Goal: Task Accomplishment & Management: Use online tool/utility

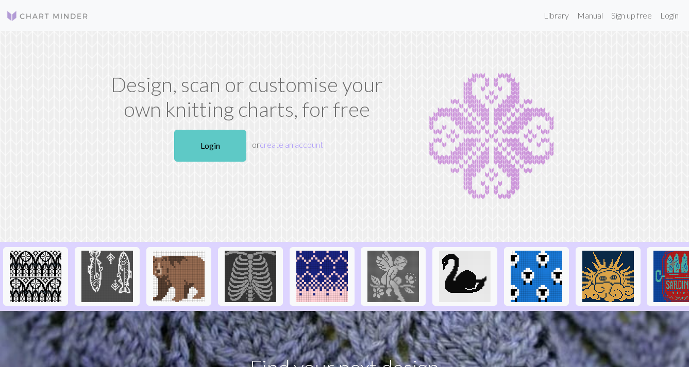
click at [237, 147] on link "Login" at bounding box center [210, 146] width 72 height 32
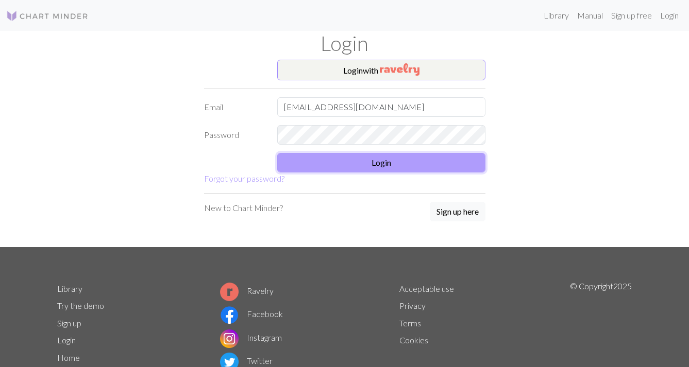
click at [309, 168] on button "Login" at bounding box center [381, 163] width 208 height 20
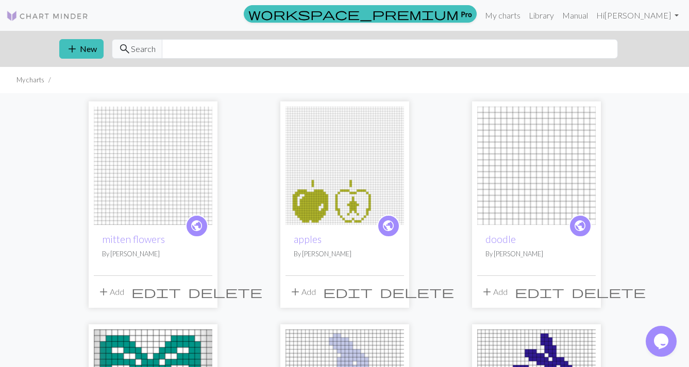
click at [181, 151] on img at bounding box center [153, 166] width 118 height 118
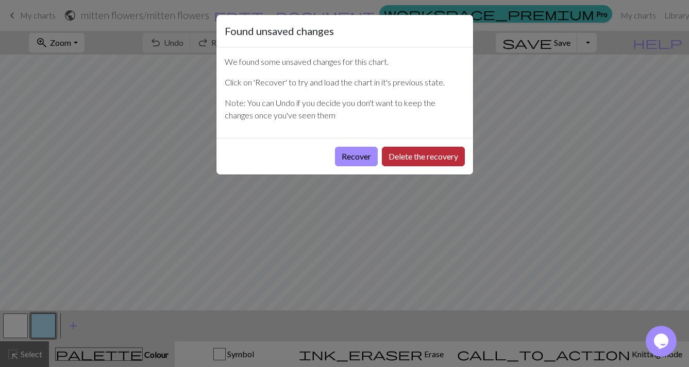
click at [400, 159] on button "Delete the recovery" at bounding box center [423, 157] width 83 height 20
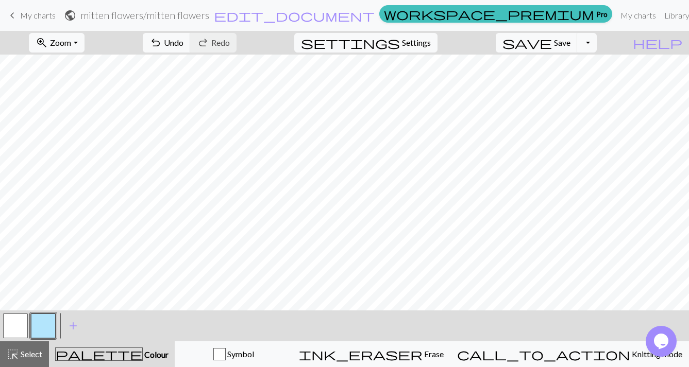
click at [12, 327] on button "button" at bounding box center [15, 326] width 25 height 25
click at [15, 326] on button "button" at bounding box center [15, 326] width 25 height 25
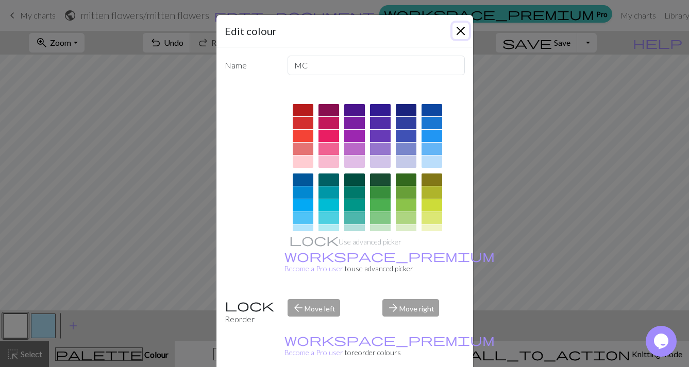
click at [459, 33] on button "Close" at bounding box center [460, 31] width 16 height 16
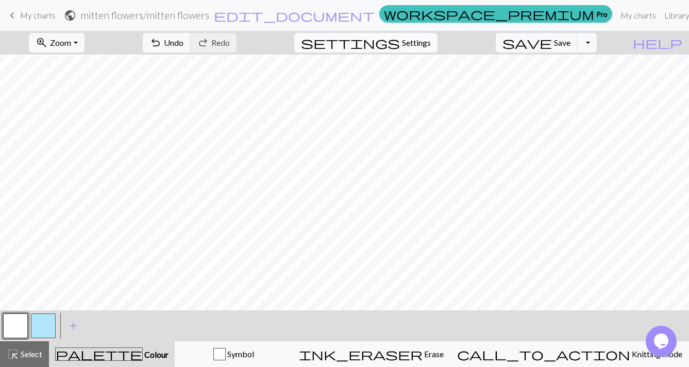
click at [431, 44] on span "Settings" at bounding box center [416, 43] width 29 height 12
select select "aran"
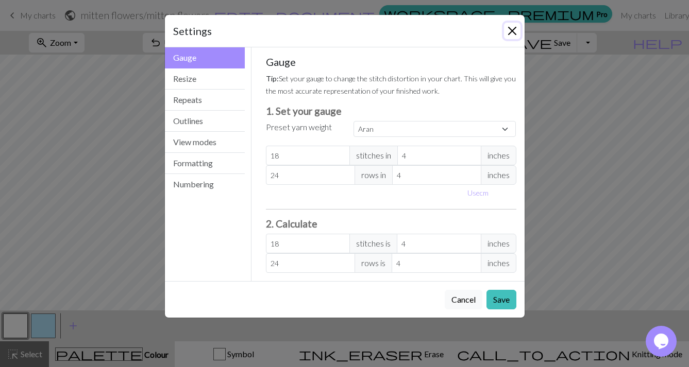
click at [514, 34] on button "Close" at bounding box center [512, 31] width 16 height 16
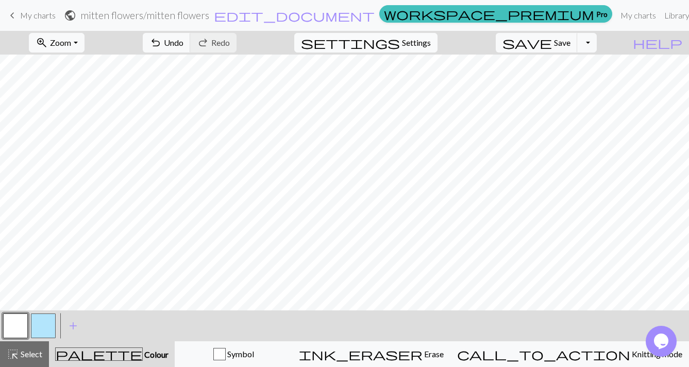
click at [430, 40] on span "Settings" at bounding box center [416, 43] width 29 height 12
select select "aran"
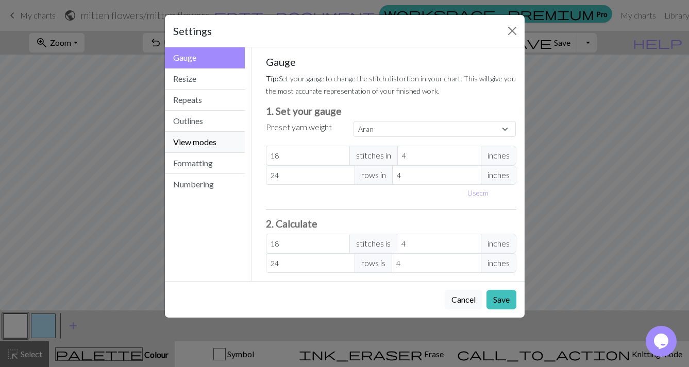
click at [216, 144] on button "View modes" at bounding box center [205, 142] width 80 height 21
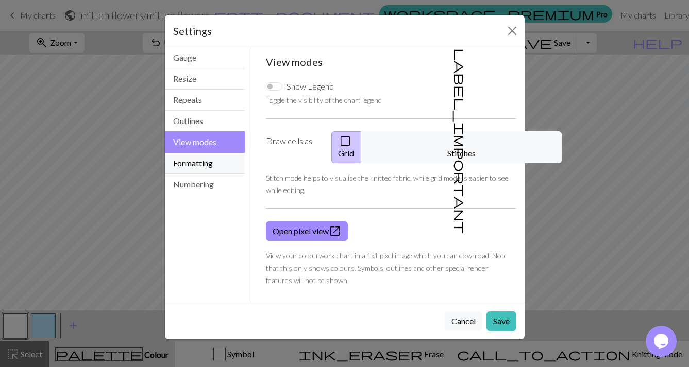
click at [191, 161] on button "Formatting" at bounding box center [205, 163] width 80 height 21
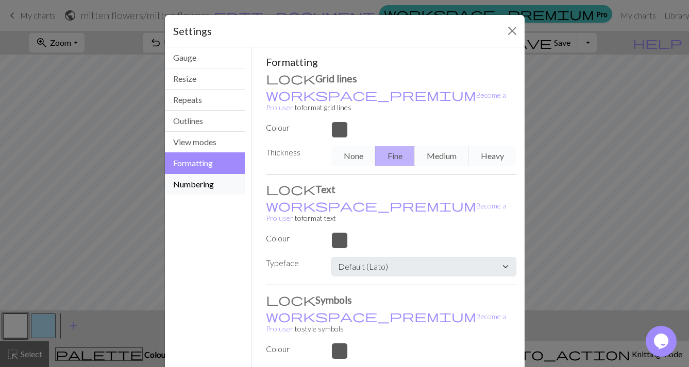
click at [194, 189] on button "Numbering" at bounding box center [205, 184] width 80 height 21
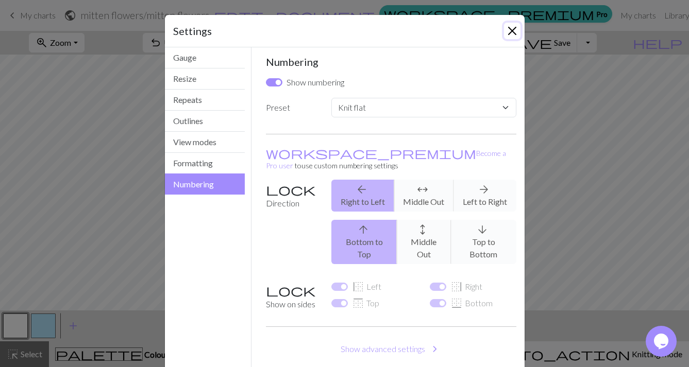
click at [515, 26] on button "Close" at bounding box center [512, 31] width 16 height 16
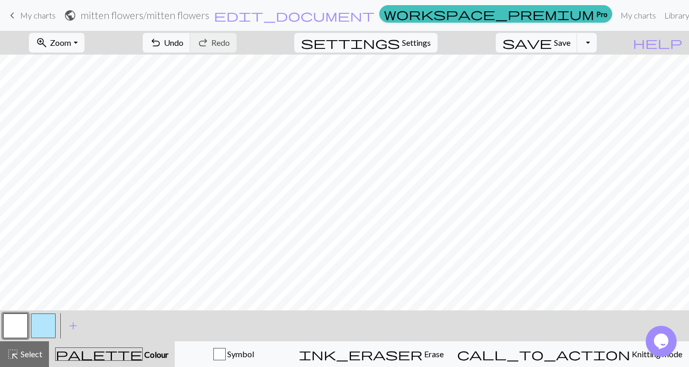
click at [56, 326] on div at bounding box center [43, 326] width 28 height 28
click at [51, 320] on button "button" at bounding box center [43, 326] width 25 height 25
click at [47, 323] on button "button" at bounding box center [43, 326] width 25 height 25
click at [47, 323] on div "Edit colour Name CC1 Use advanced picker workspace_premium Become a Pro user to…" at bounding box center [344, 183] width 689 height 367
click at [115, 350] on span "palette" at bounding box center [99, 354] width 87 height 14
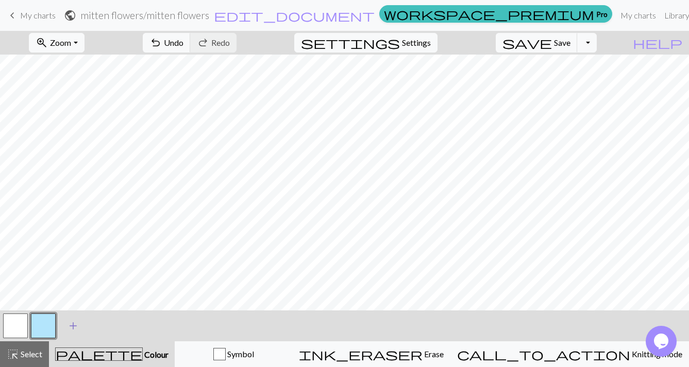
click at [69, 323] on span "add" at bounding box center [73, 326] width 12 height 14
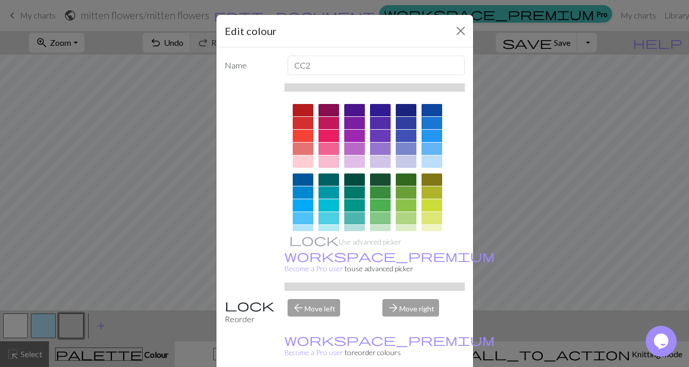
click at [385, 206] on div at bounding box center [380, 205] width 21 height 12
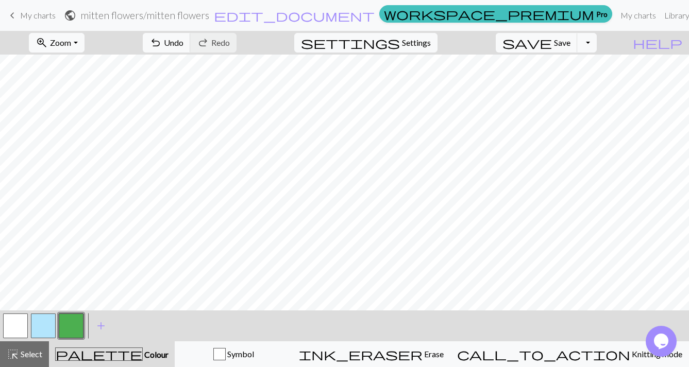
click at [18, 321] on button "button" at bounding box center [15, 326] width 25 height 25
click at [77, 329] on button "button" at bounding box center [71, 326] width 25 height 25
click at [570, 43] on span "Save" at bounding box center [562, 43] width 16 height 10
